Goal: Task Accomplishment & Management: Complete application form

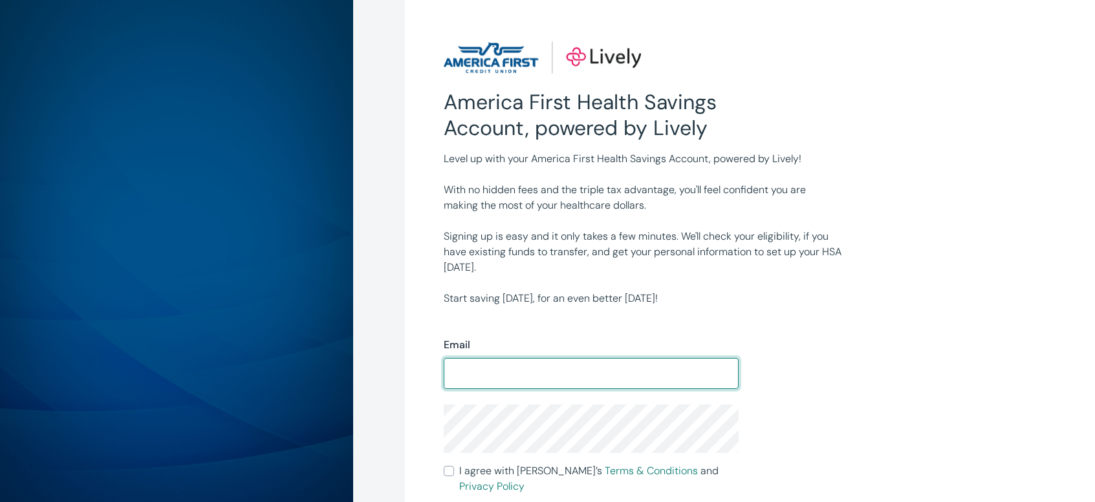
click at [508, 372] on input "Email" at bounding box center [591, 374] width 295 height 26
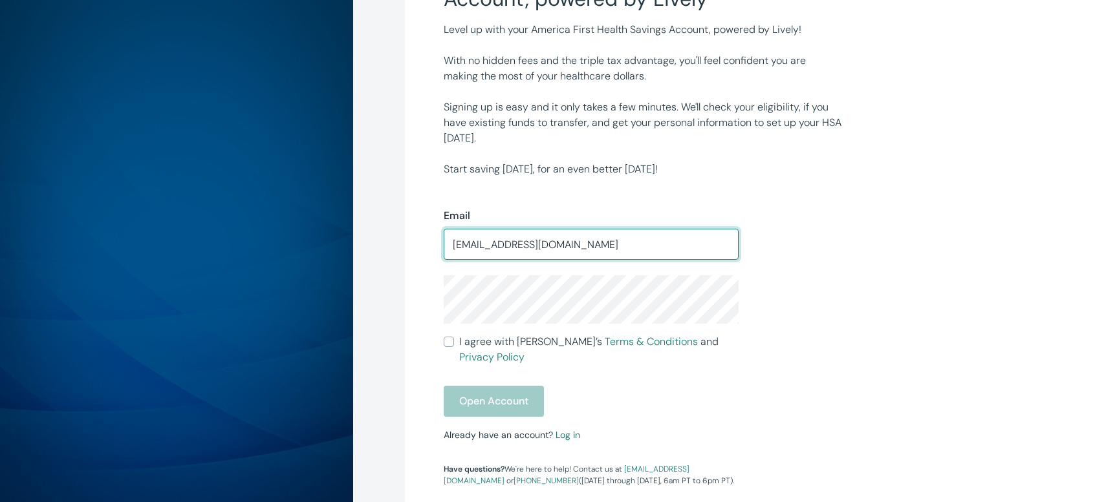
scroll to position [194, 0]
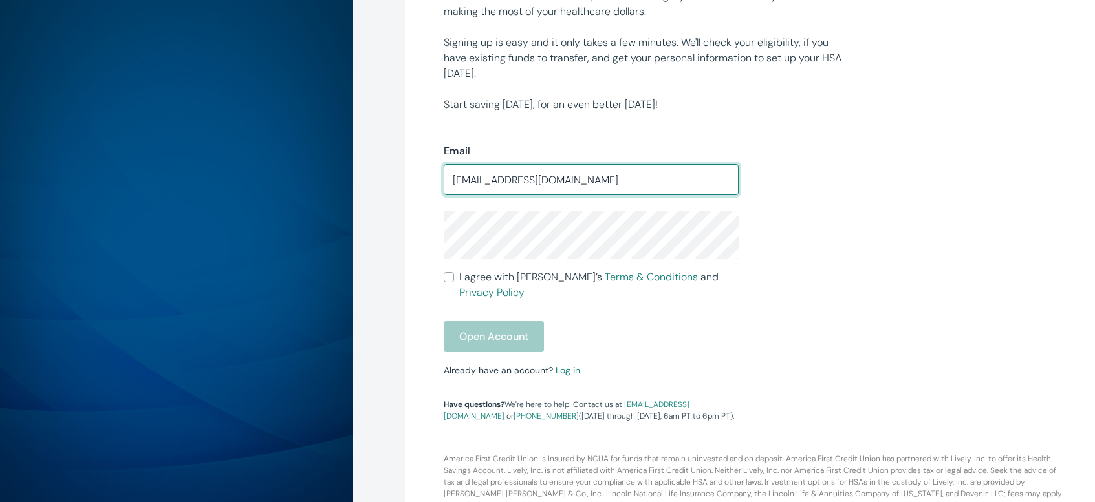
type input "[EMAIL_ADDRESS][DOMAIN_NAME]"
click at [441, 286] on div "Email [EMAIL_ADDRESS][DOMAIN_NAME] ​ I agree with [PERSON_NAME]’s Terms & Condi…" at bounding box center [583, 275] width 310 height 294
click at [450, 282] on input "I agree with Lively’s Terms & Conditions and Privacy Policy" at bounding box center [449, 277] width 10 height 10
checkbox input "true"
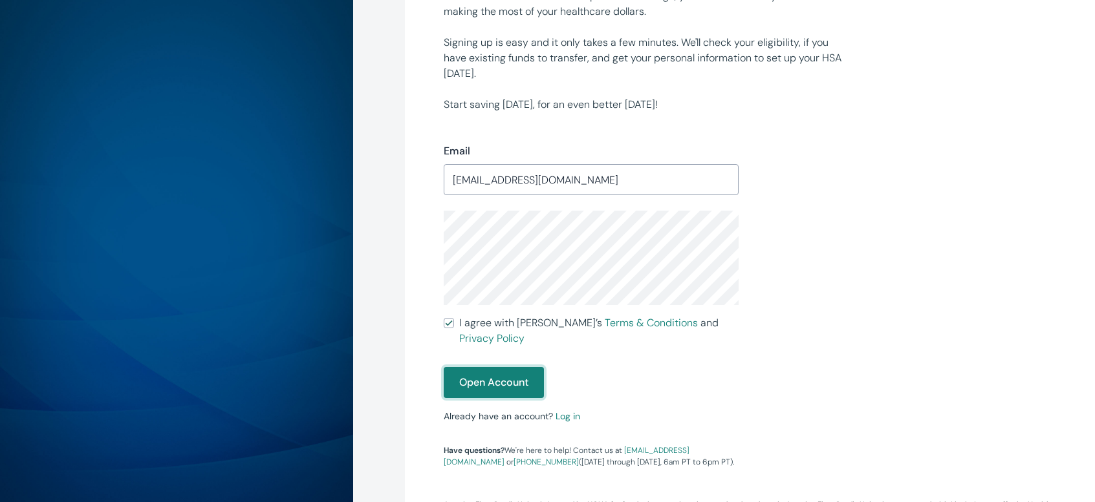
click at [522, 367] on button "Open Account" at bounding box center [494, 382] width 100 height 31
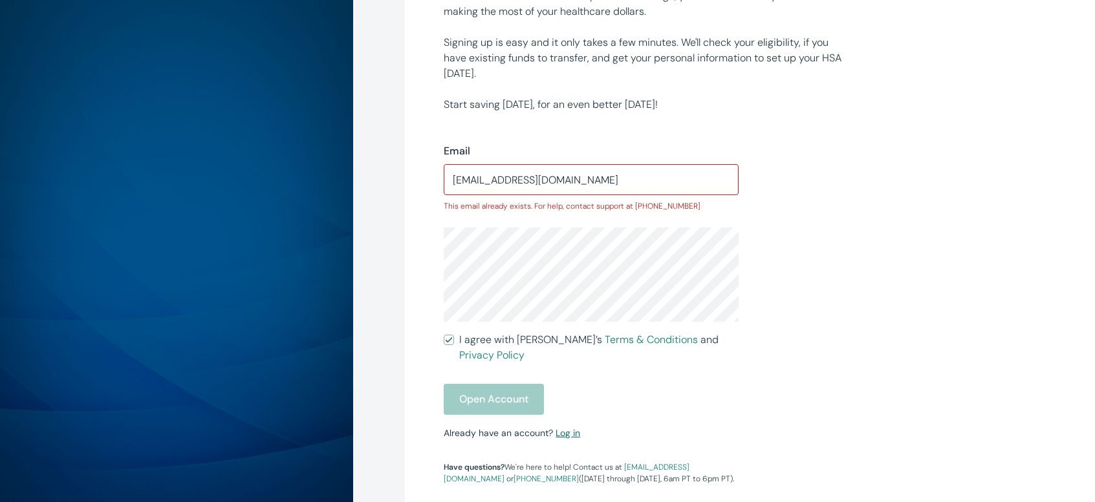
click at [564, 427] on link "Log in" at bounding box center [567, 433] width 25 height 12
